Goal: Find specific page/section: Find specific page/section

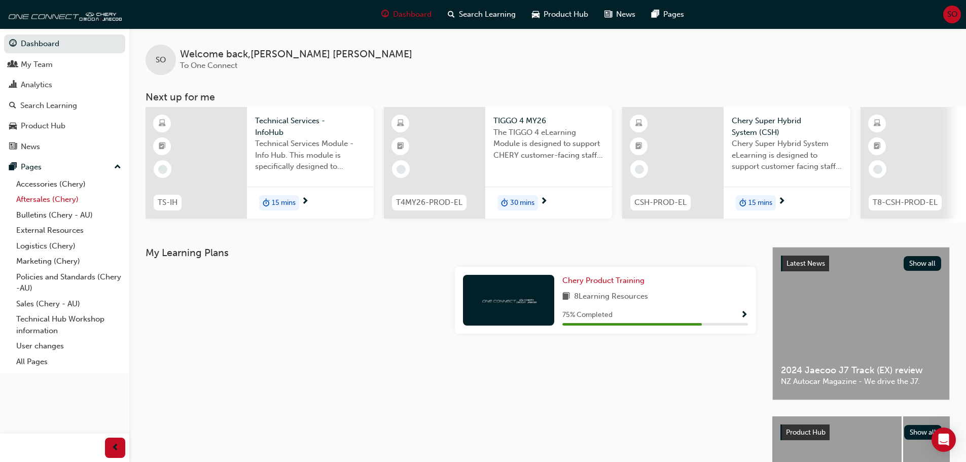
click at [37, 197] on link "Aftersales (Chery)" at bounding box center [68, 200] width 113 height 16
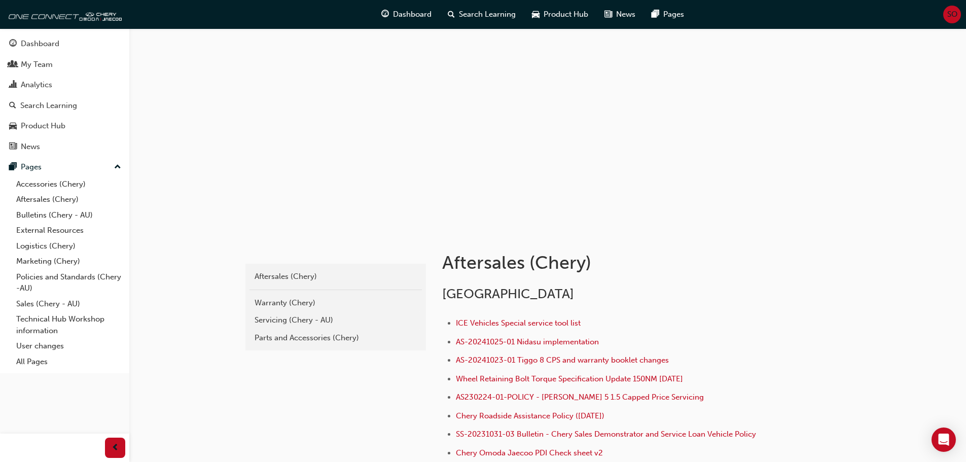
scroll to position [203, 0]
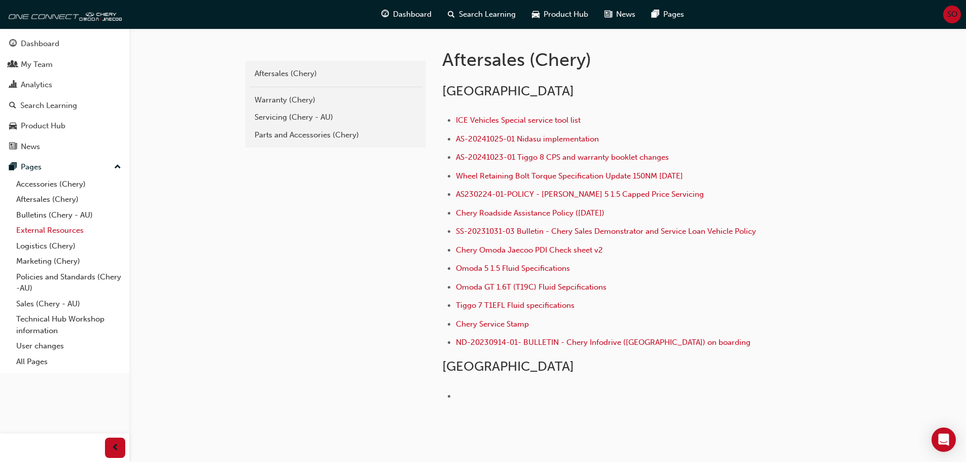
click at [54, 228] on link "External Resources" at bounding box center [68, 231] width 113 height 16
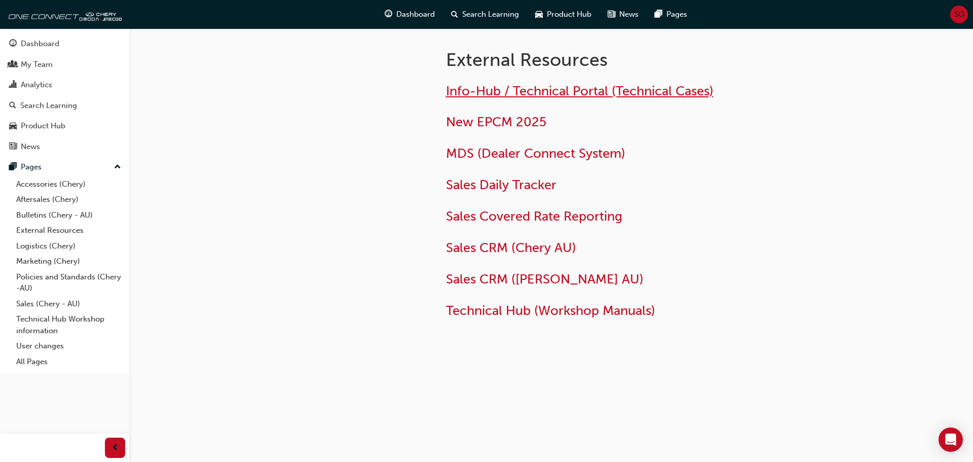
click at [532, 90] on span "Info-Hub / Technical Portal (Technical Cases)" at bounding box center [580, 91] width 268 height 16
